Goal: Information Seeking & Learning: Understand process/instructions

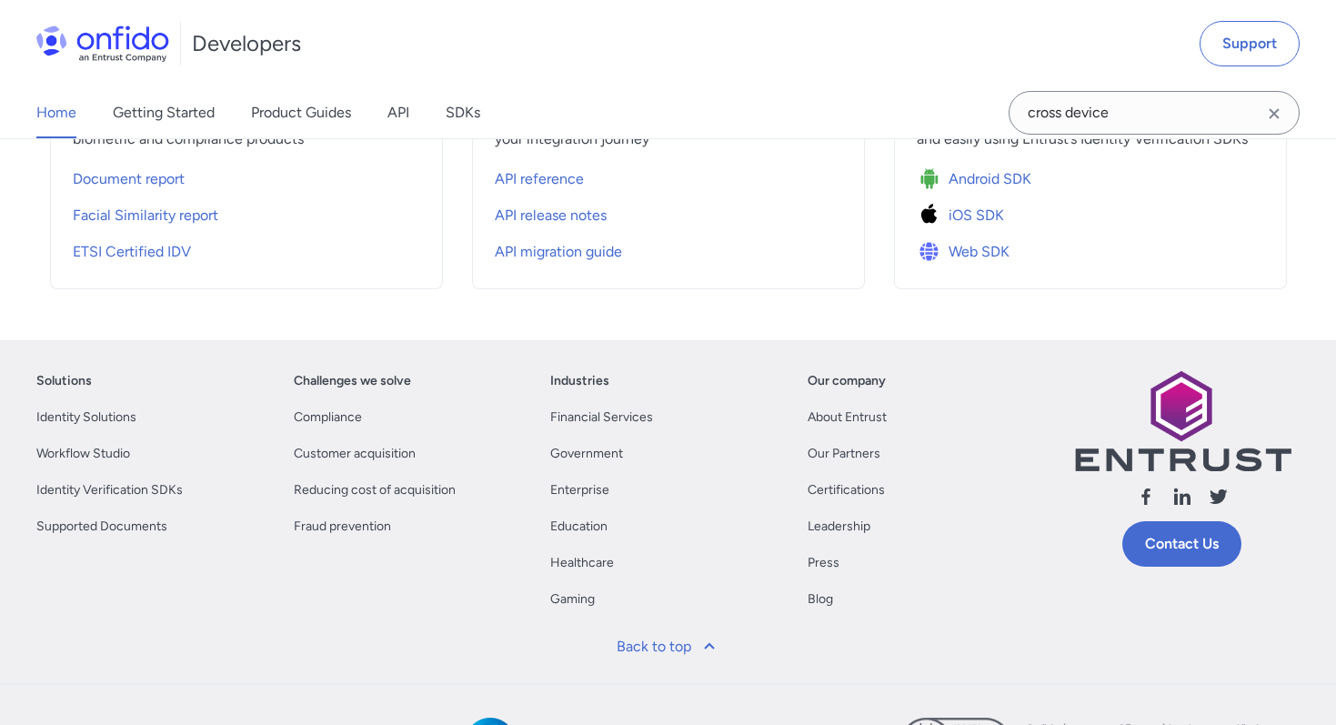
scroll to position [803, 0]
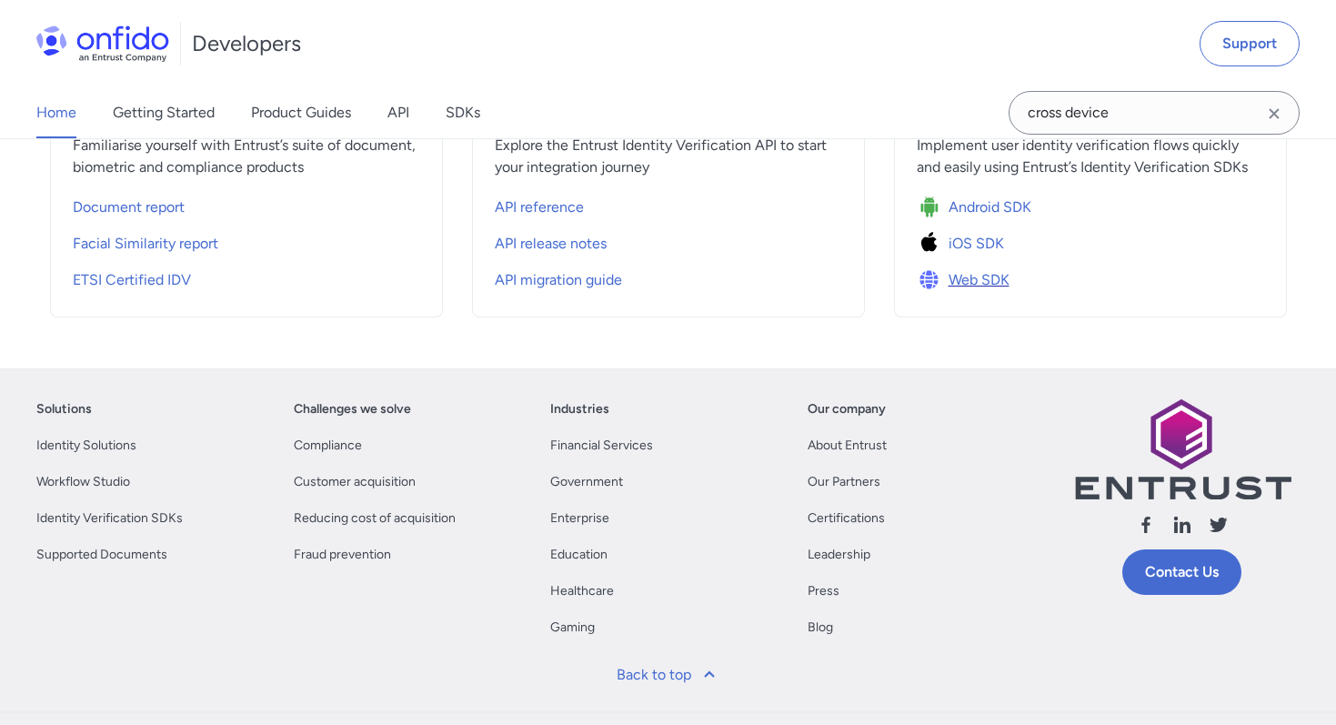
click at [947, 277] on img at bounding box center [933, 279] width 32 height 25
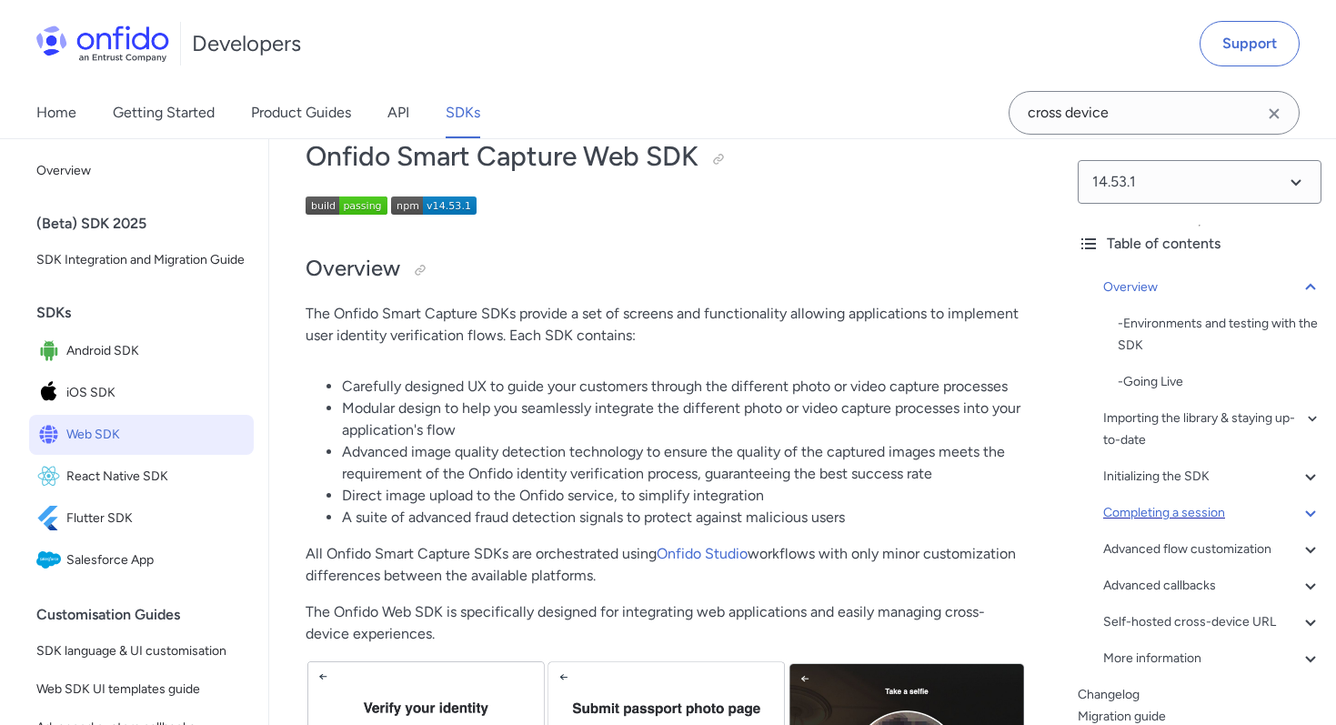
scroll to position [27, 0]
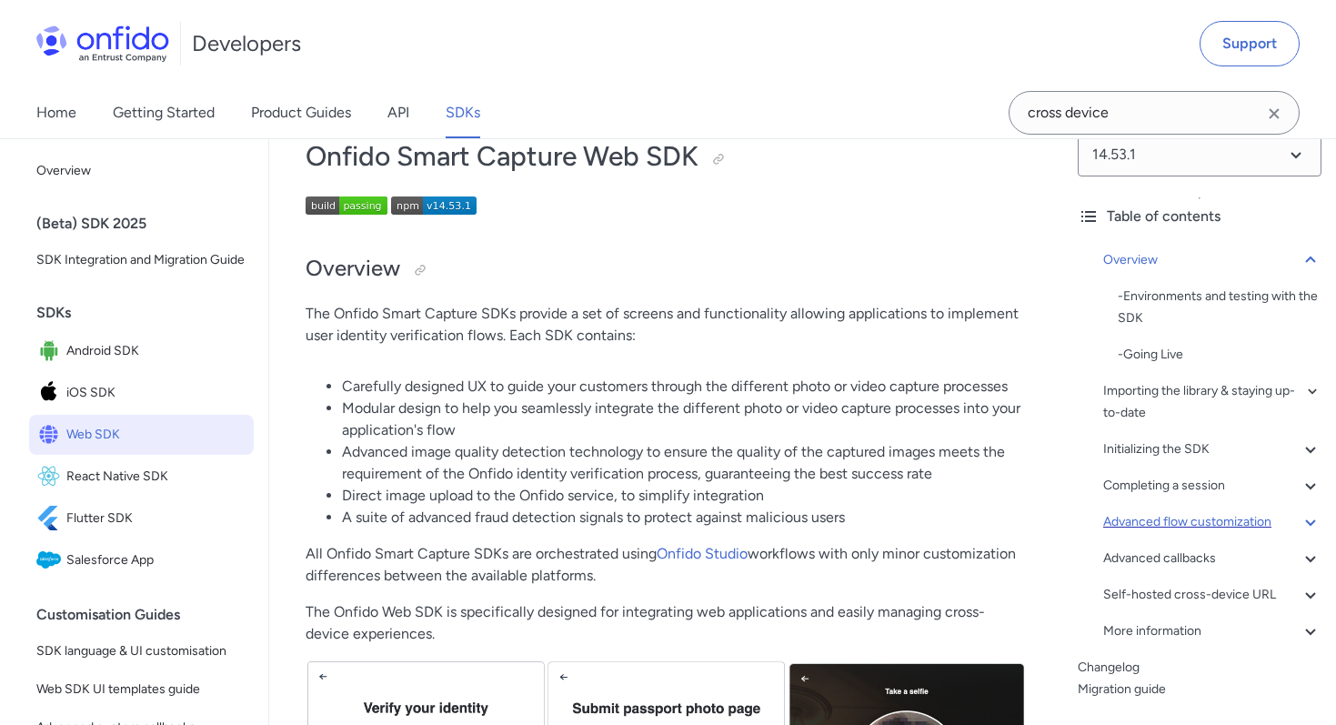
click at [1119, 518] on div "Advanced flow customization" at bounding box center [1212, 522] width 218 height 22
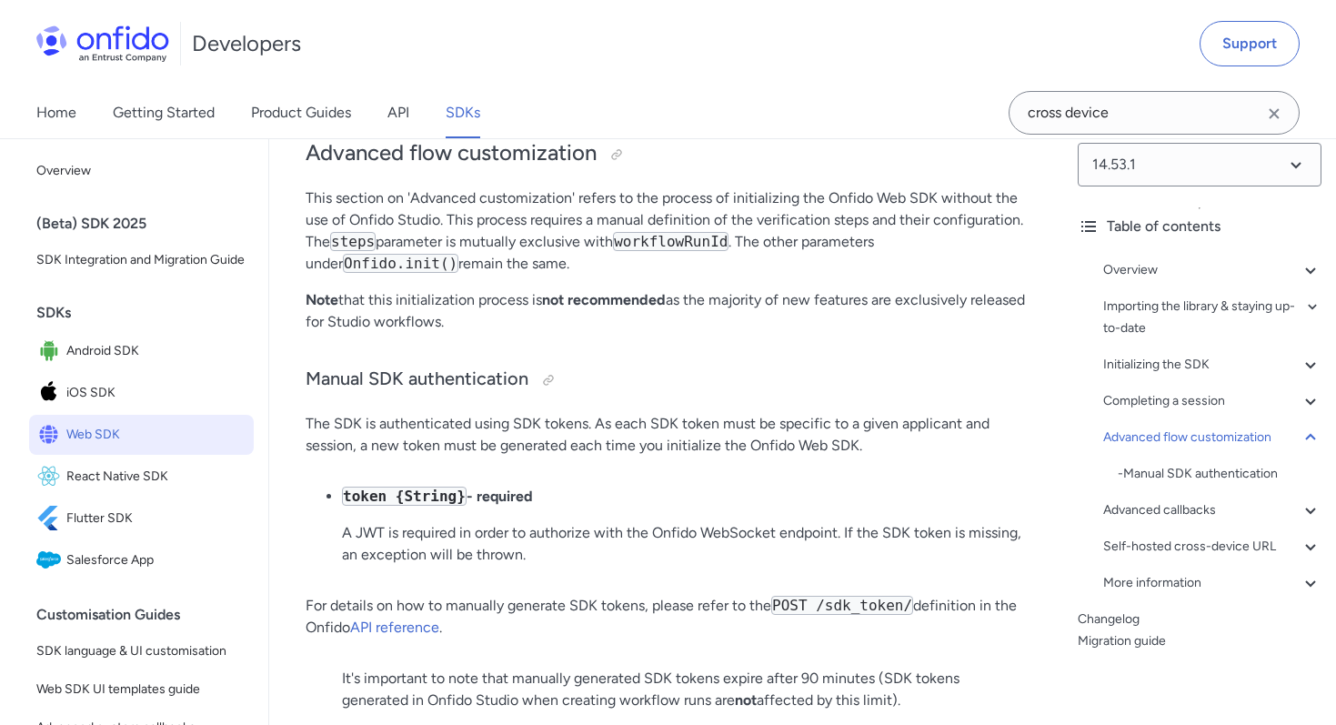
scroll to position [24192, 0]
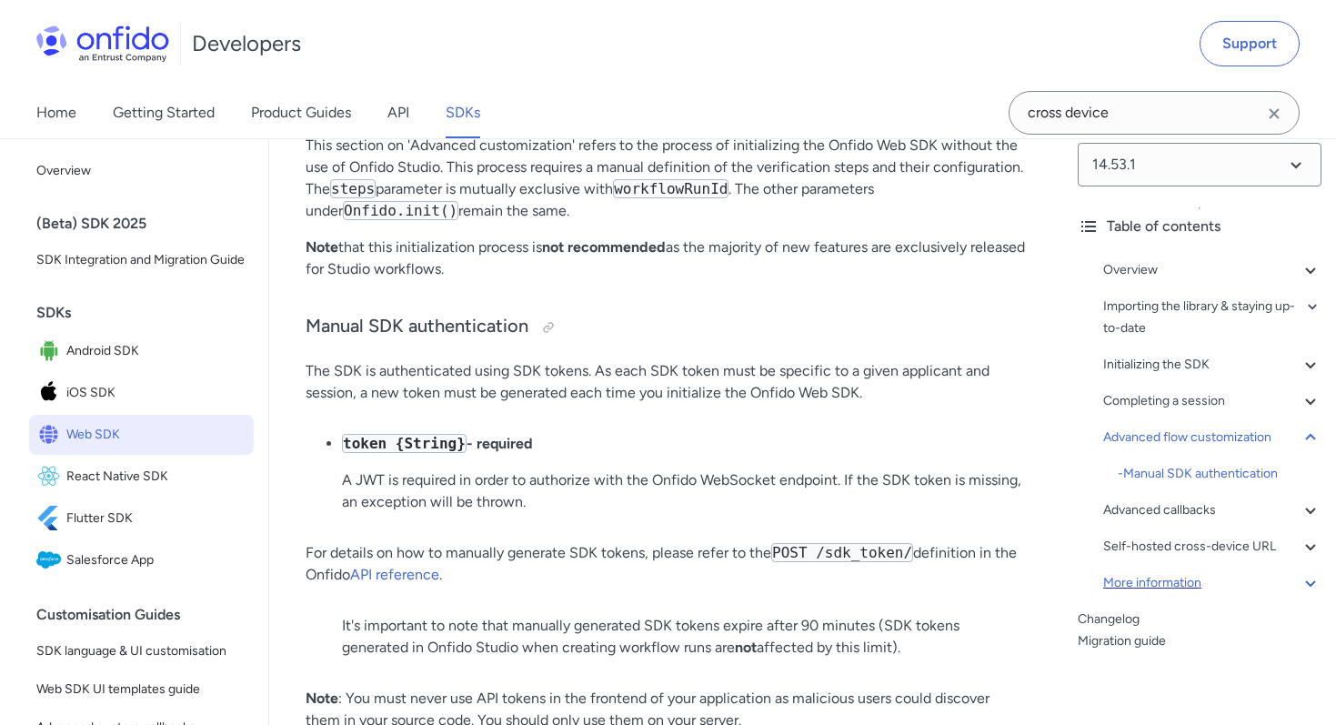
click at [1124, 582] on div "More information" at bounding box center [1212, 583] width 218 height 22
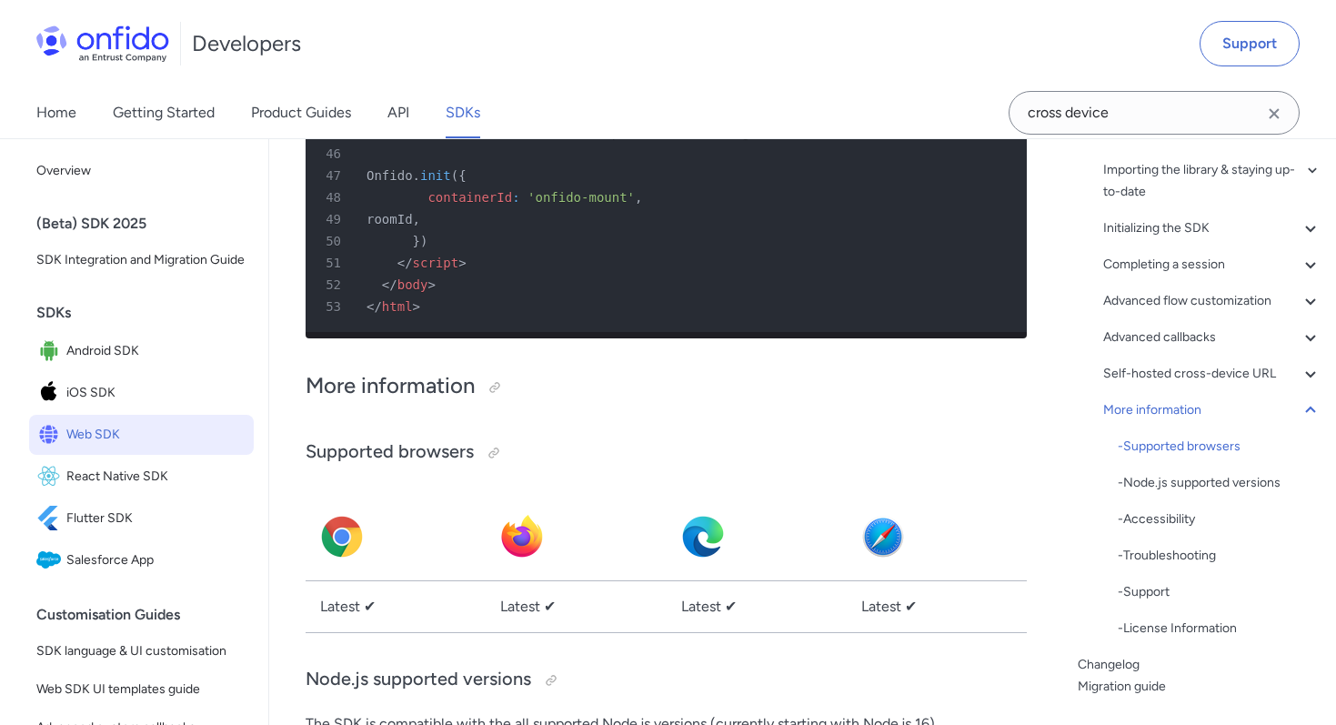
scroll to position [140, 0]
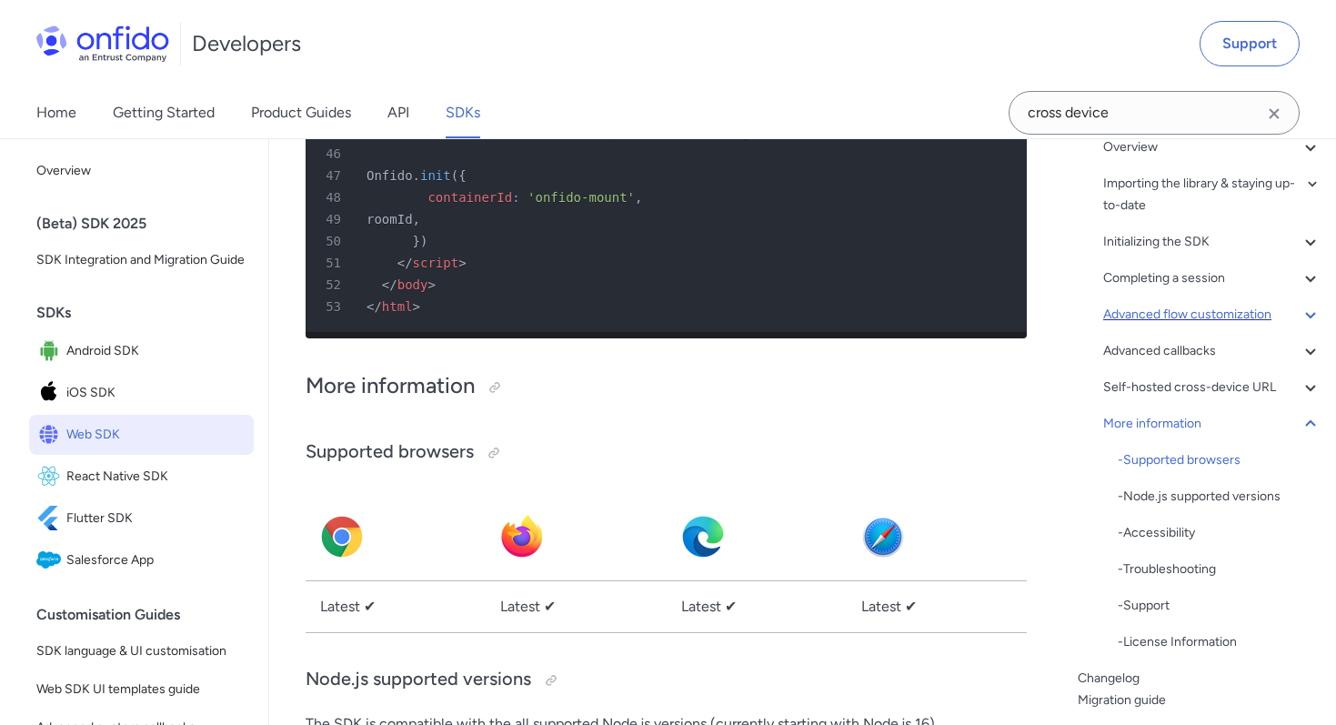
click at [1173, 317] on div "Advanced flow customization" at bounding box center [1212, 315] width 218 height 22
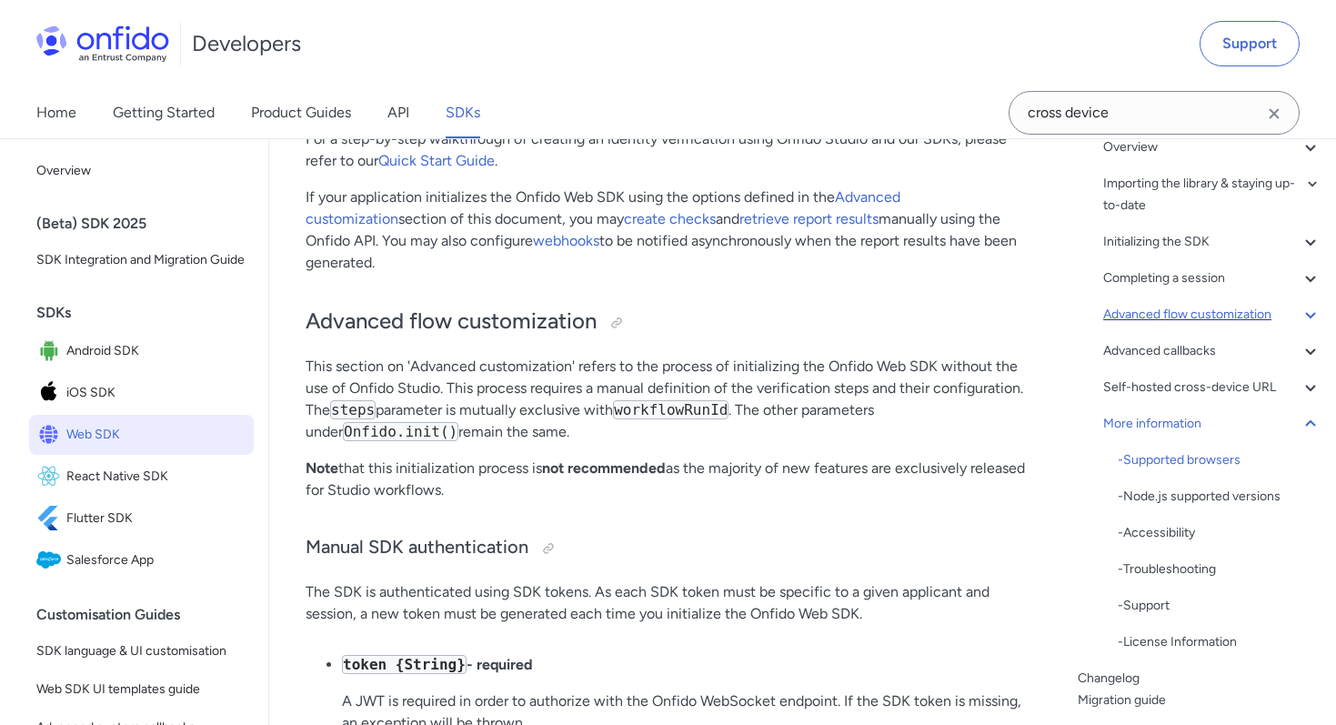
scroll to position [17, 0]
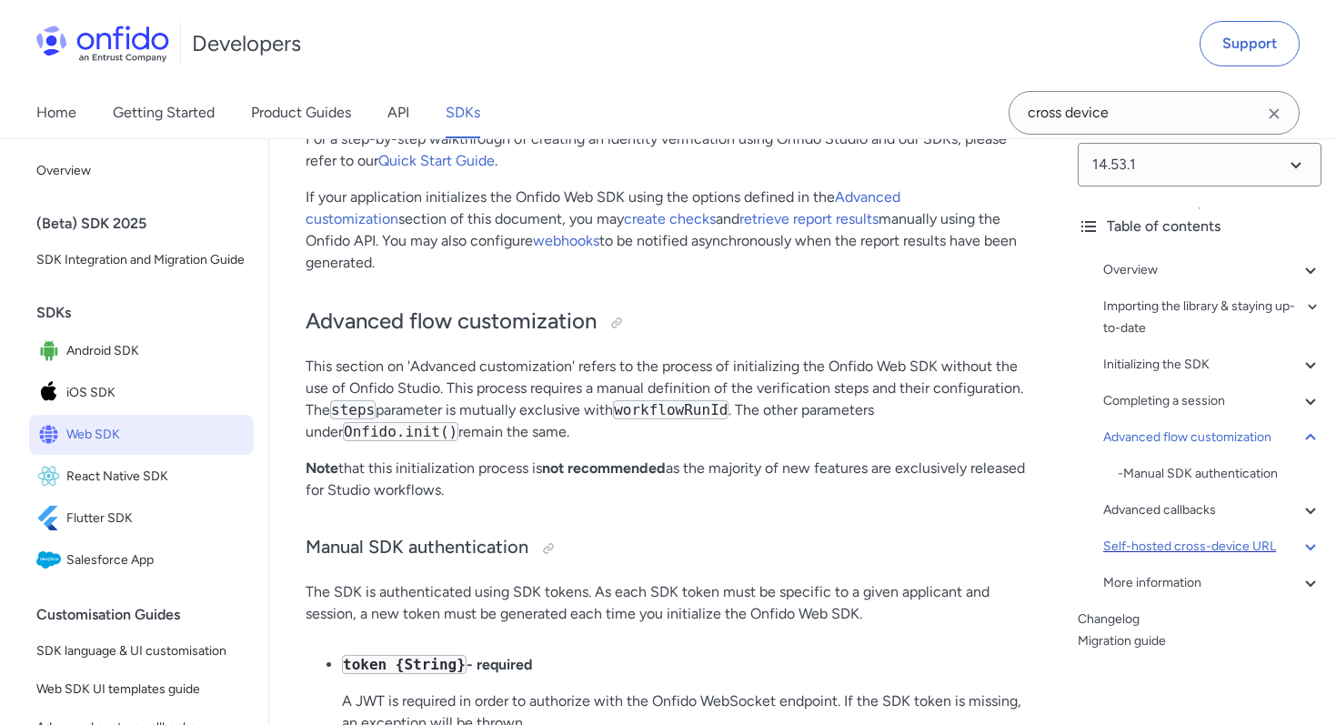
click at [1126, 555] on div "Self-hosted cross-device URL" at bounding box center [1212, 547] width 218 height 22
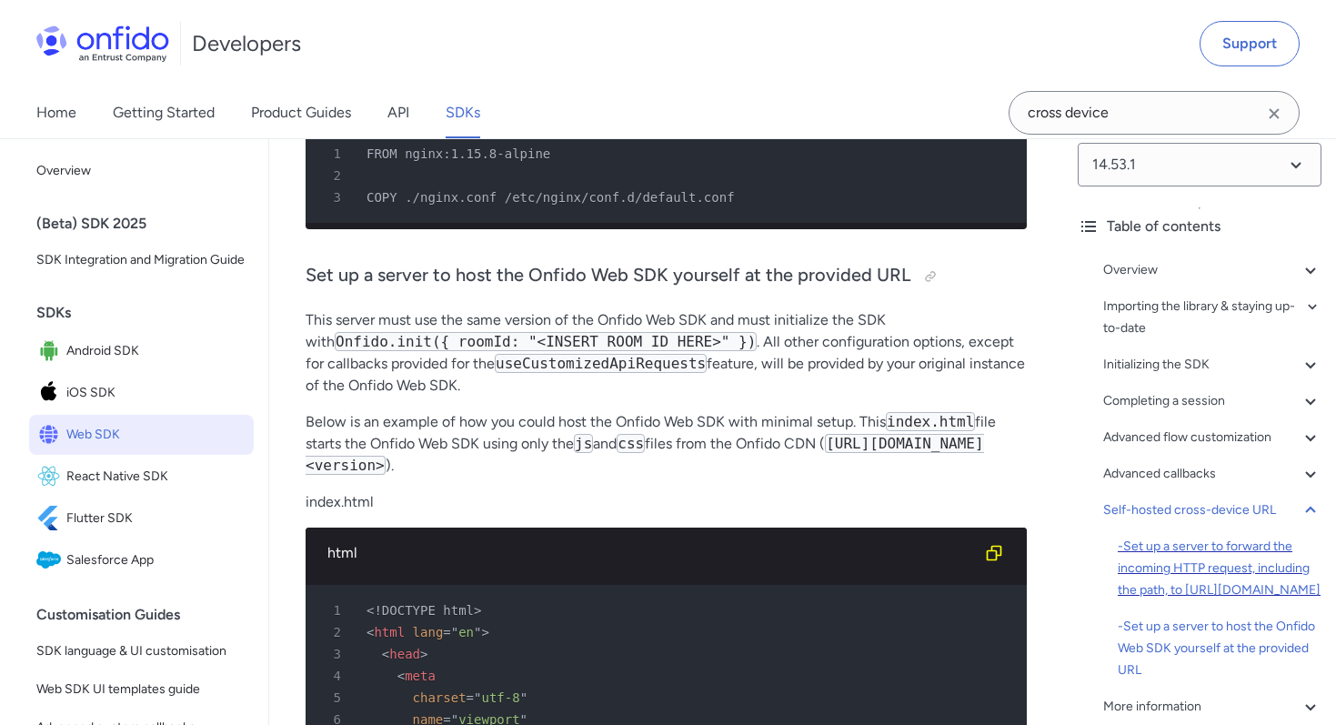
scroll to position [141, 0]
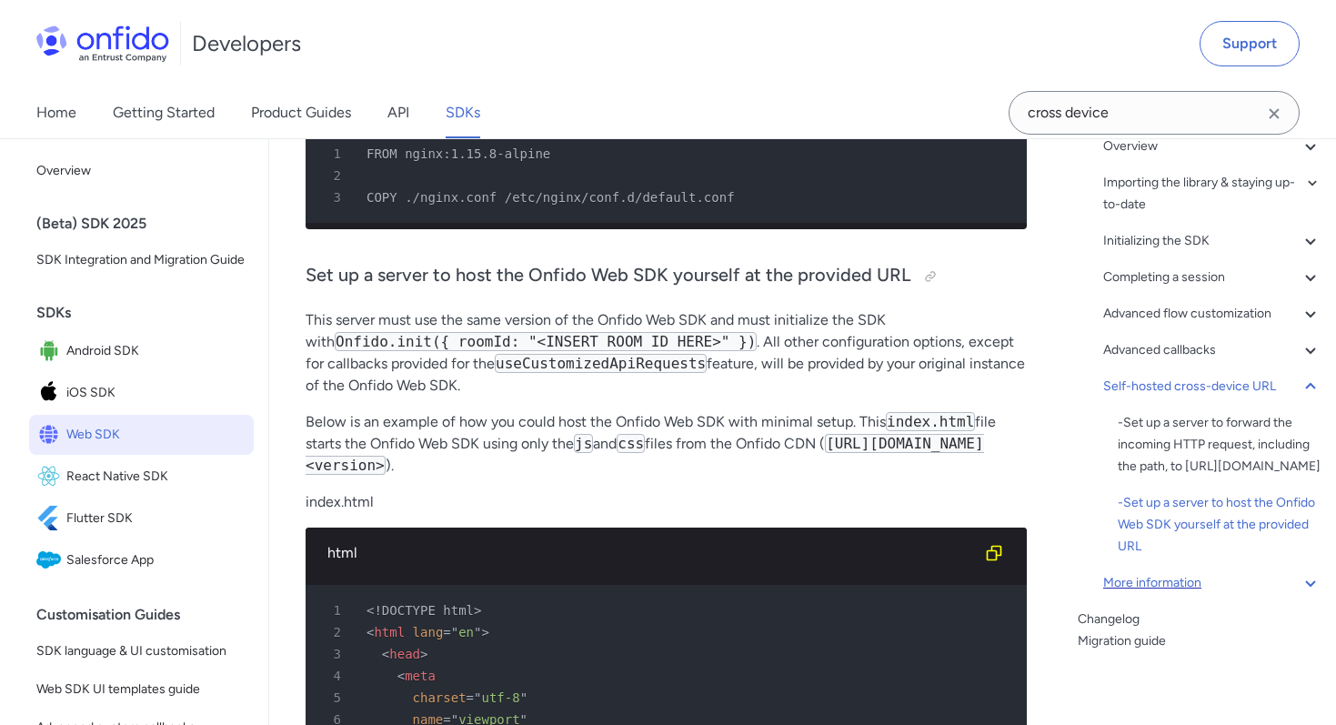
click at [1147, 582] on div "More information" at bounding box center [1212, 583] width 218 height 22
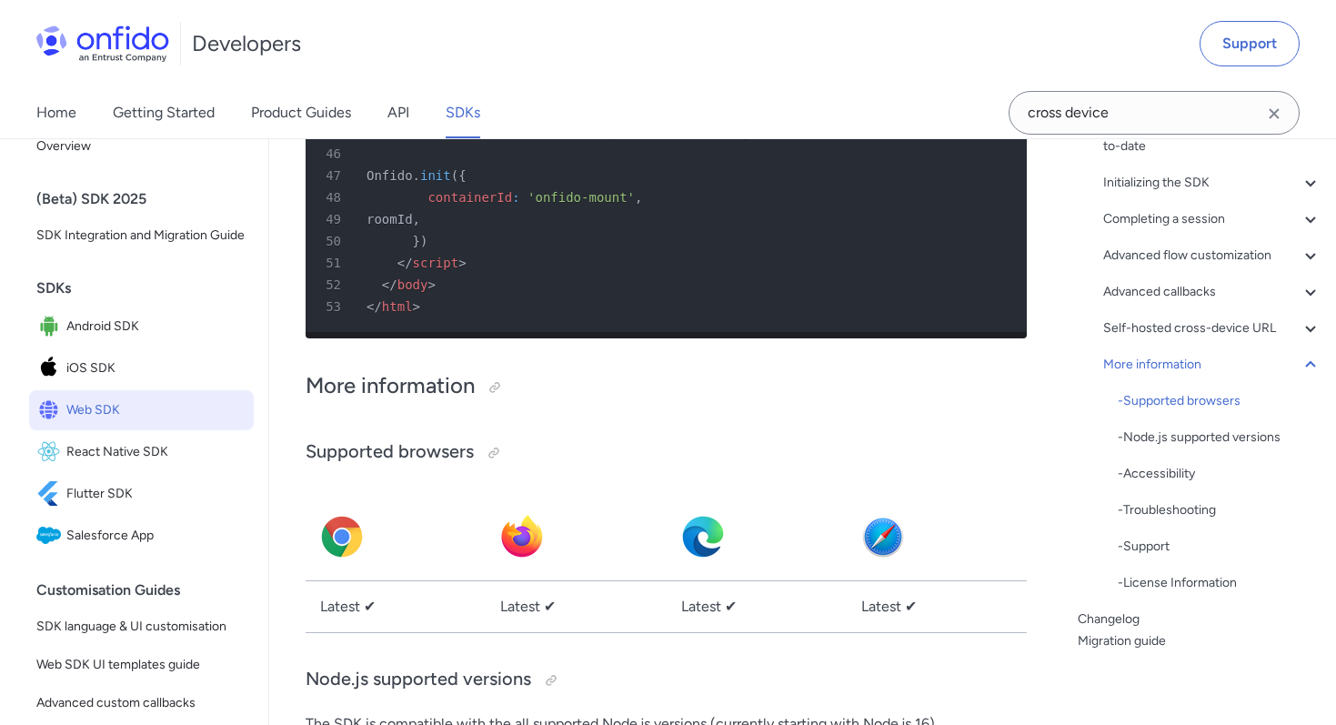
scroll to position [43, 0]
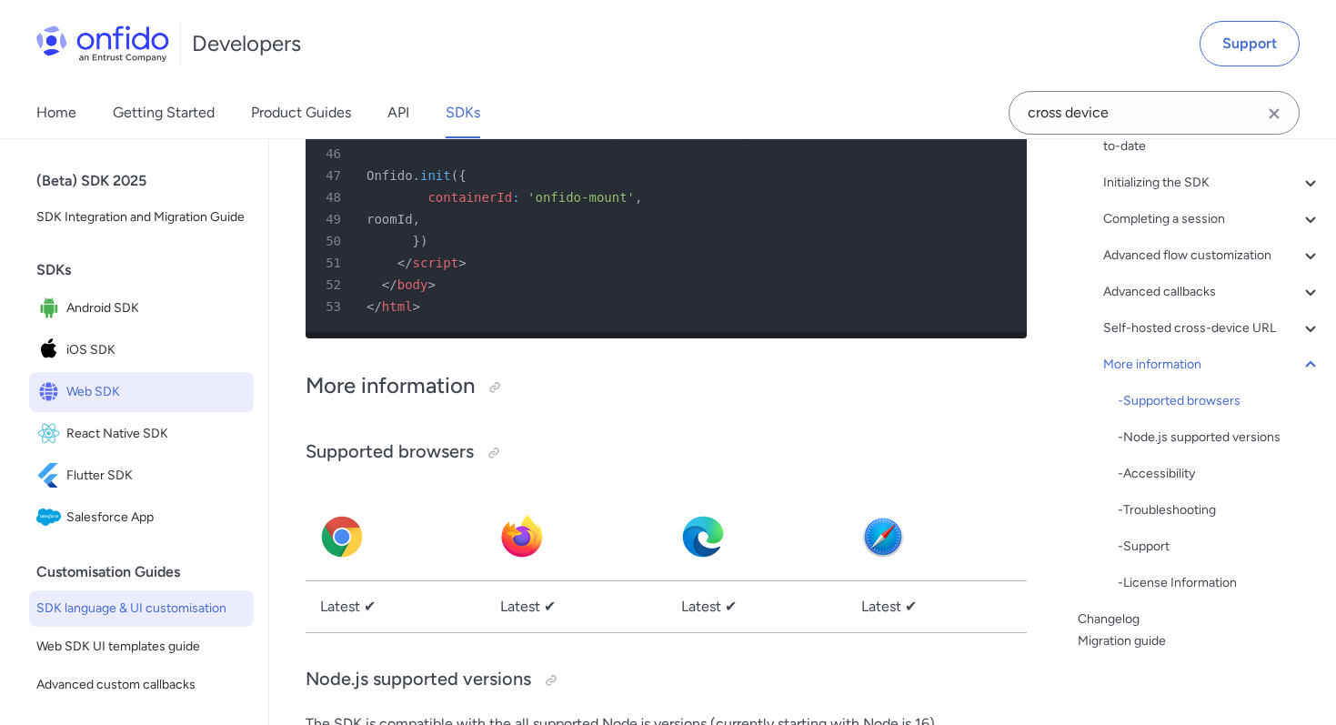
click at [186, 599] on span "SDK language & UI customisation" at bounding box center [141, 609] width 210 height 22
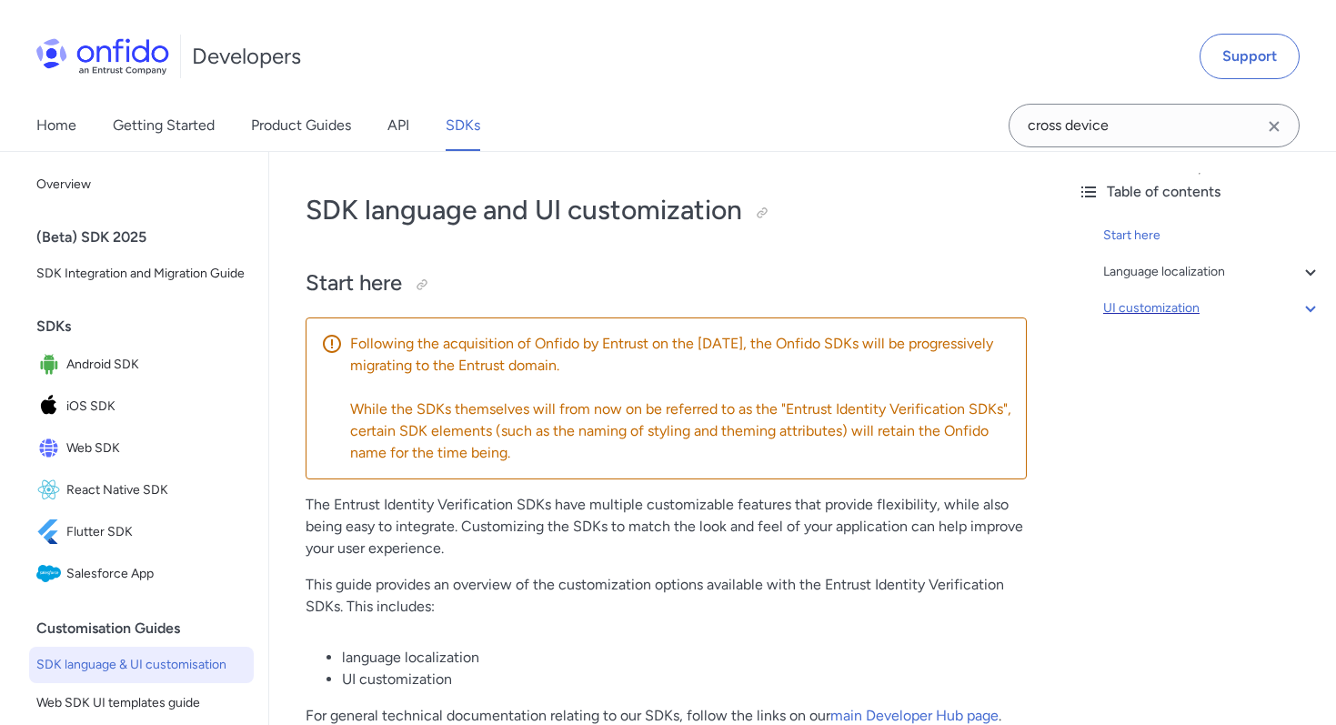
click at [1146, 307] on div "UI customization" at bounding box center [1212, 308] width 218 height 22
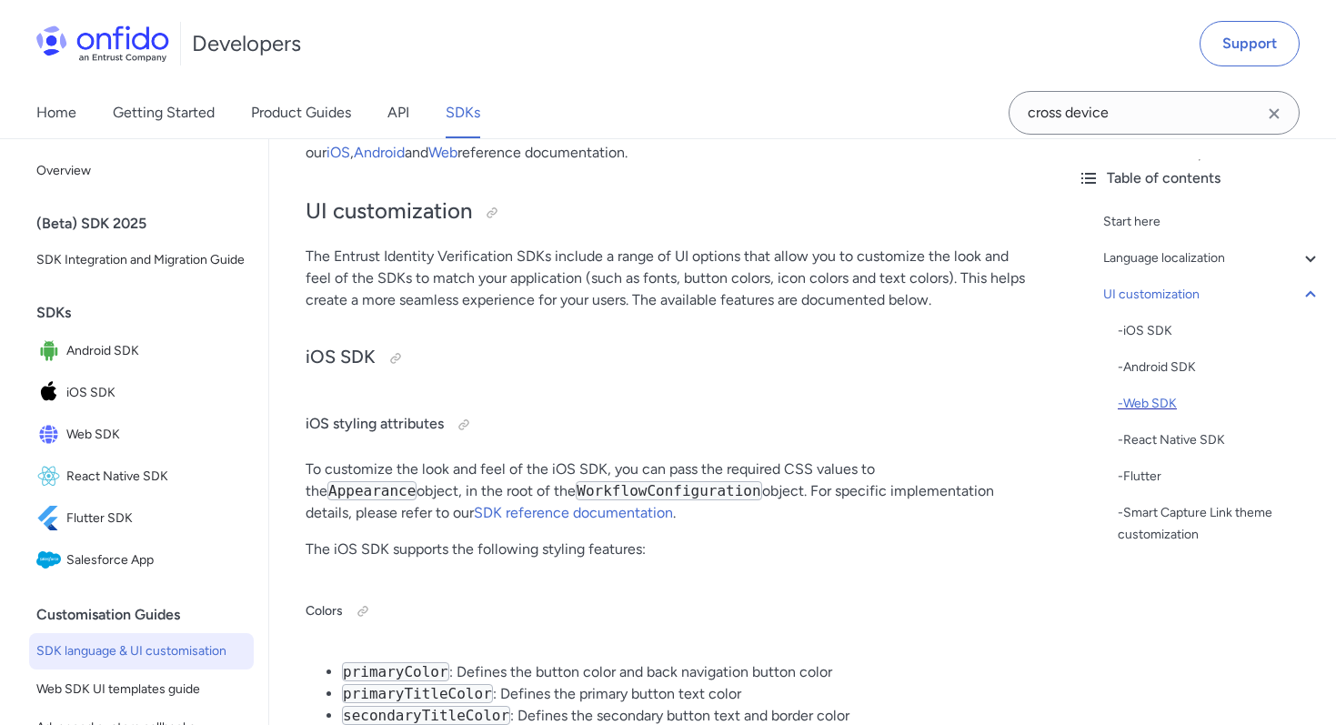
click at [1149, 408] on div "- Web SDK" at bounding box center [1220, 404] width 204 height 22
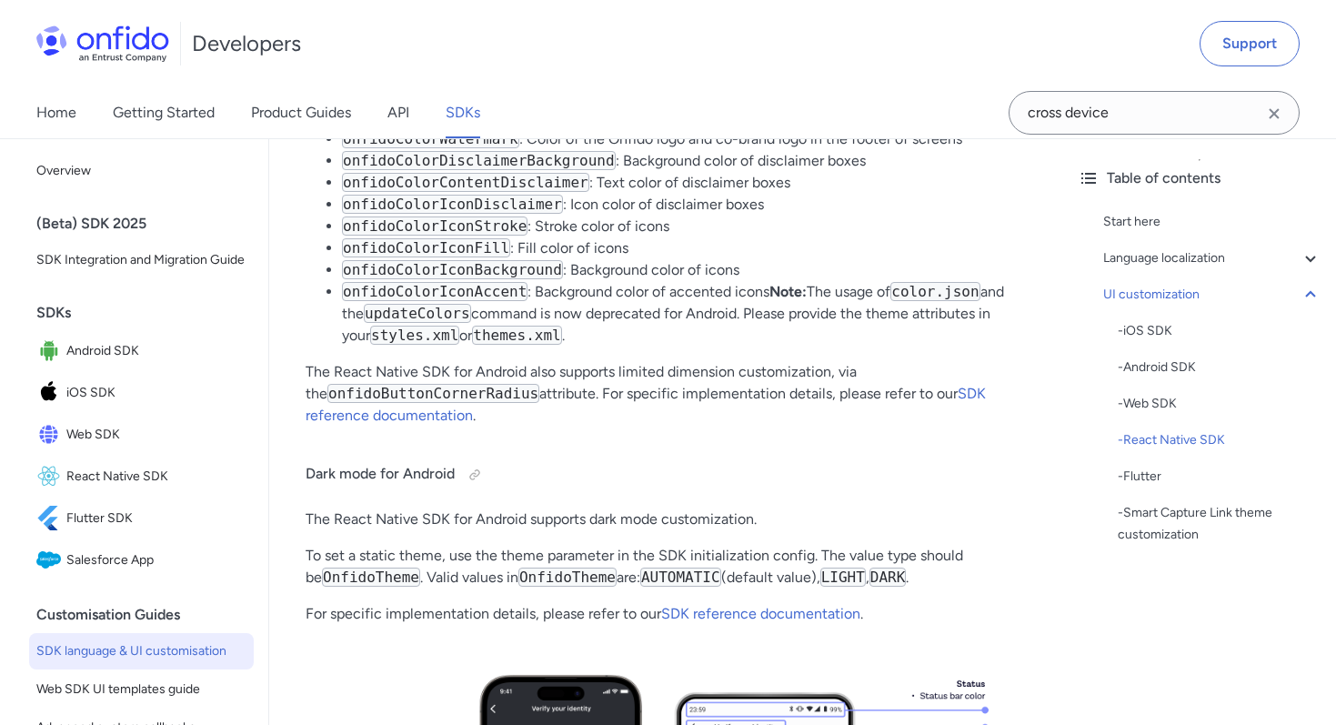
scroll to position [20978, 0]
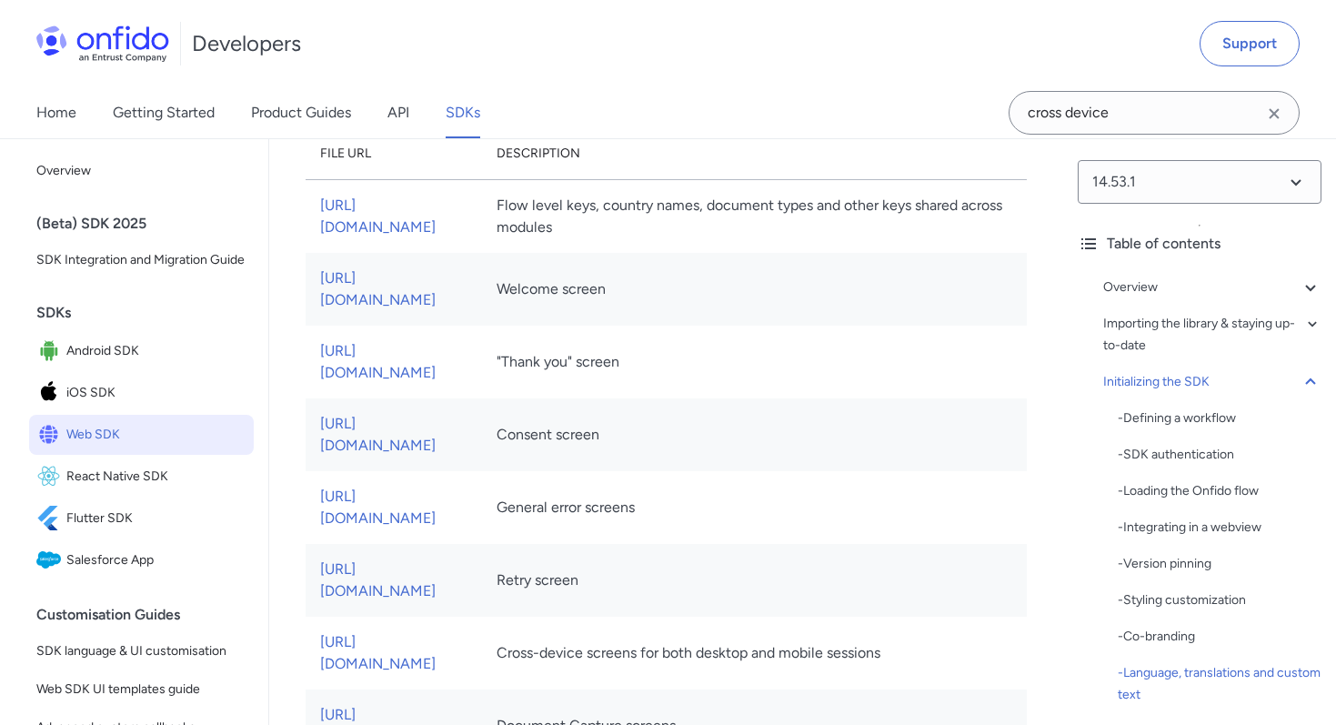
scroll to position [10693, 0]
